Goal: Task Accomplishment & Management: Use online tool/utility

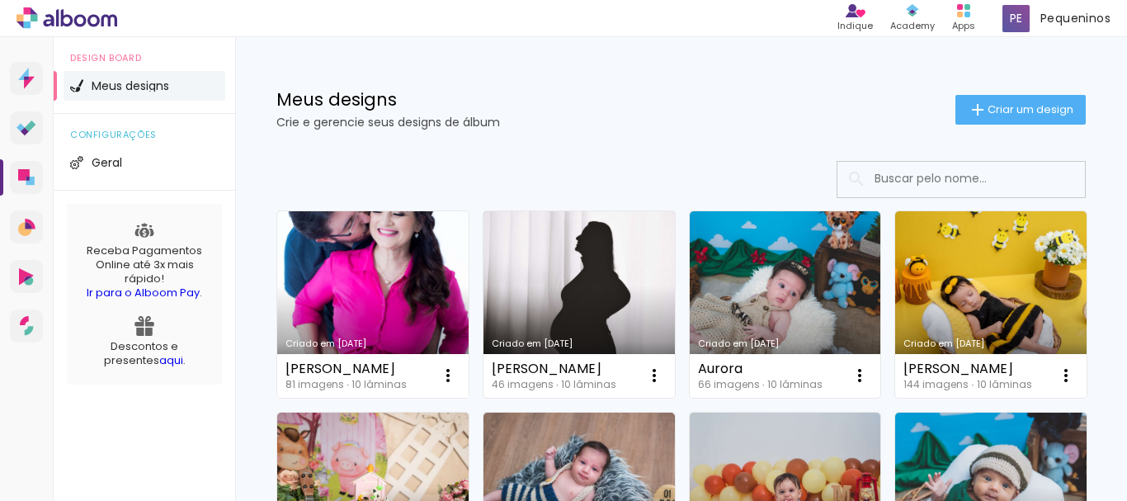
click at [427, 285] on link "Criado em [DATE]" at bounding box center [372, 304] width 191 height 186
